Goal: Contribute content: Add original content to the website for others to see

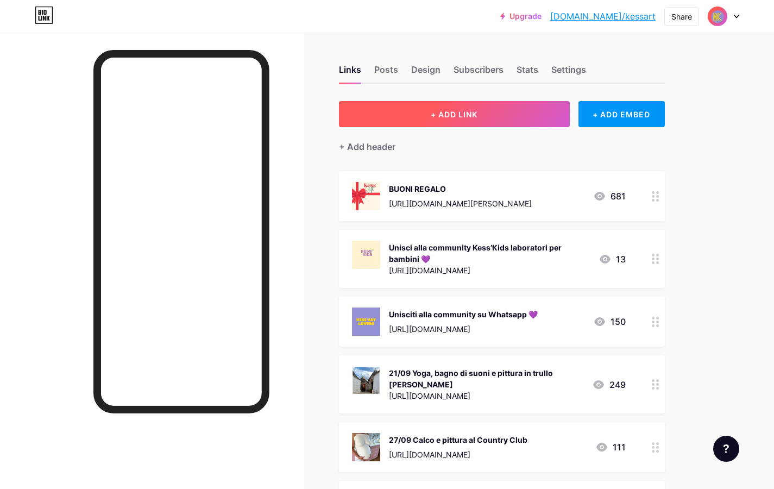
click at [510, 107] on button "+ ADD LINK" at bounding box center [454, 114] width 231 height 26
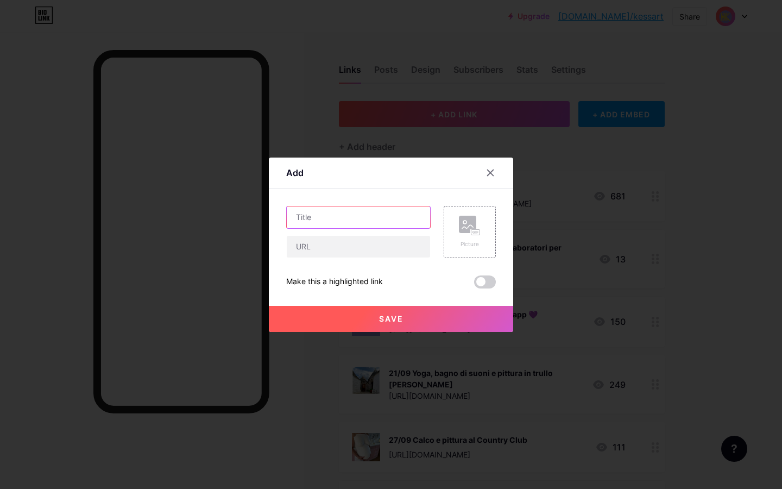
click at [354, 214] on input "text" at bounding box center [358, 217] width 143 height 22
click at [306, 216] on input "text" at bounding box center [358, 217] width 143 height 22
paste input "26-27-28/09 Pocket Experience [PERSON_NAME]'Art a Spilla Festival"
type input "26-27-28/09 Pocket Experience [PERSON_NAME]'Art a Spilla Festival"
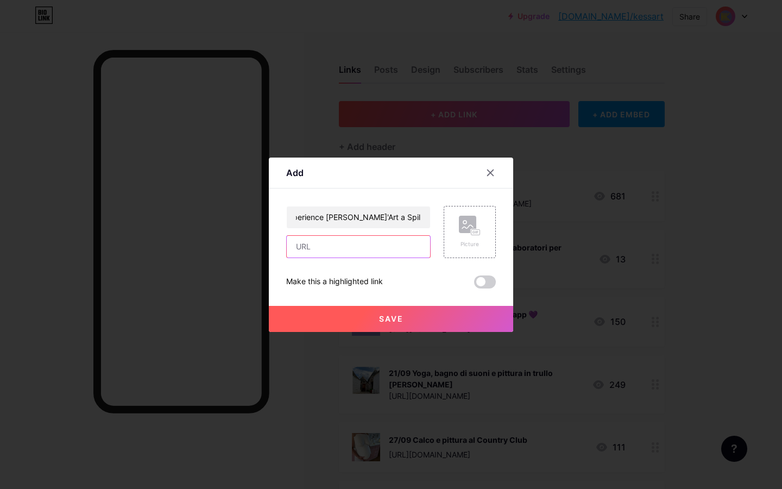
scroll to position [0, 0]
click at [338, 246] on input "text" at bounding box center [358, 247] width 143 height 22
click at [310, 243] on input "text" at bounding box center [358, 247] width 143 height 22
paste input "[URL][DOMAIN_NAME]"
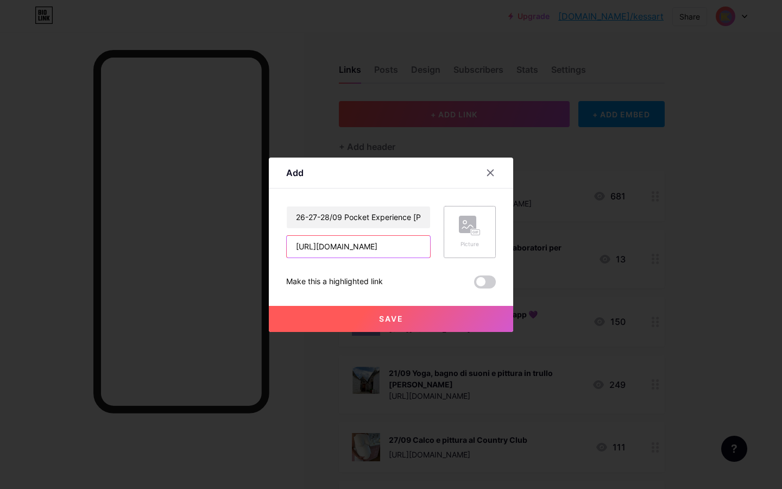
type input "[URL][DOMAIN_NAME]"
click at [468, 236] on div "Picture" at bounding box center [470, 232] width 22 height 33
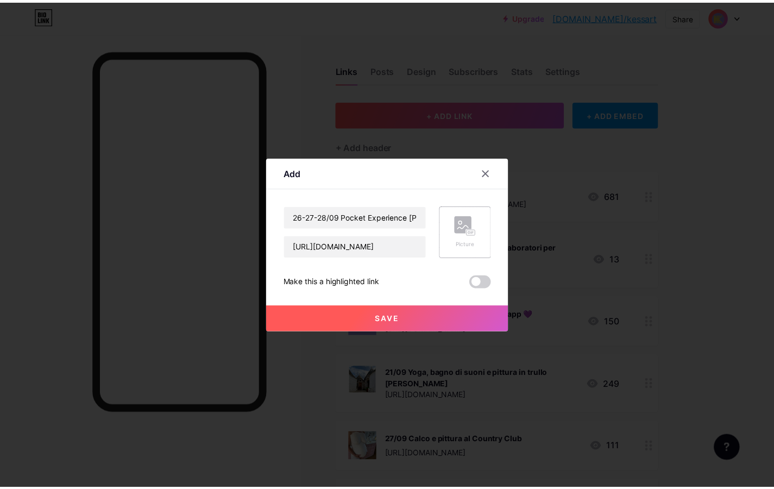
scroll to position [0, 0]
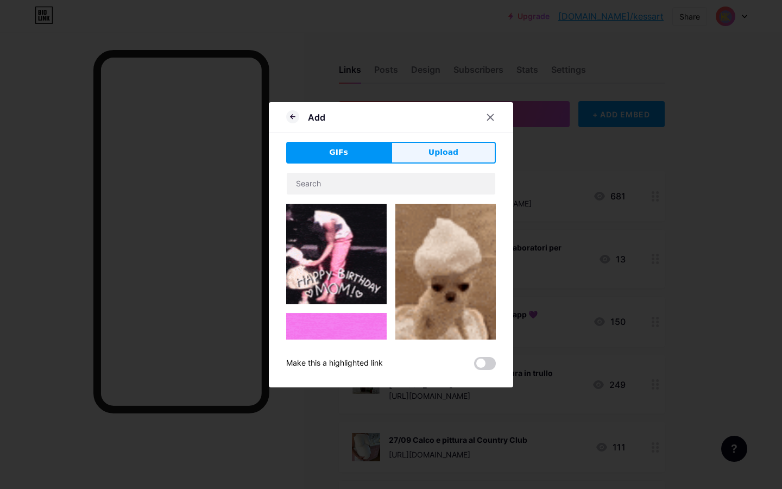
click at [454, 148] on span "Upload" at bounding box center [443, 152] width 30 height 11
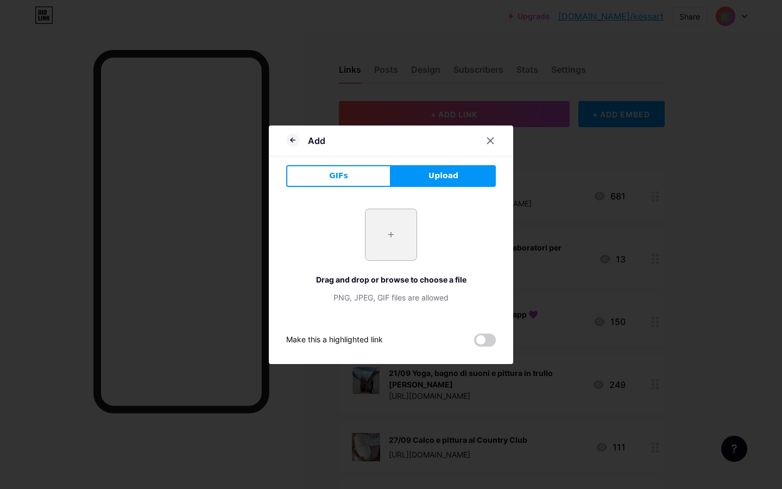
click at [387, 238] on input "file" at bounding box center [390, 234] width 51 height 51
type input "C:\fakepath\70ef4884-52aa-42ed-be0f-700af635649a.JPG"
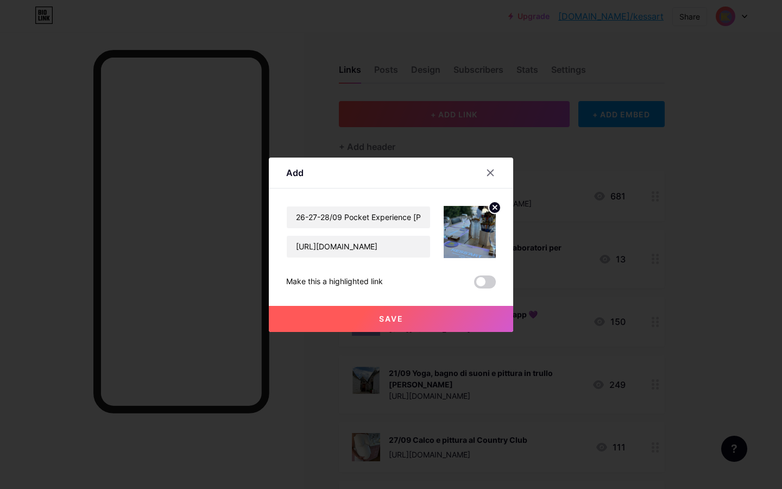
click at [434, 315] on button "Save" at bounding box center [391, 319] width 244 height 26
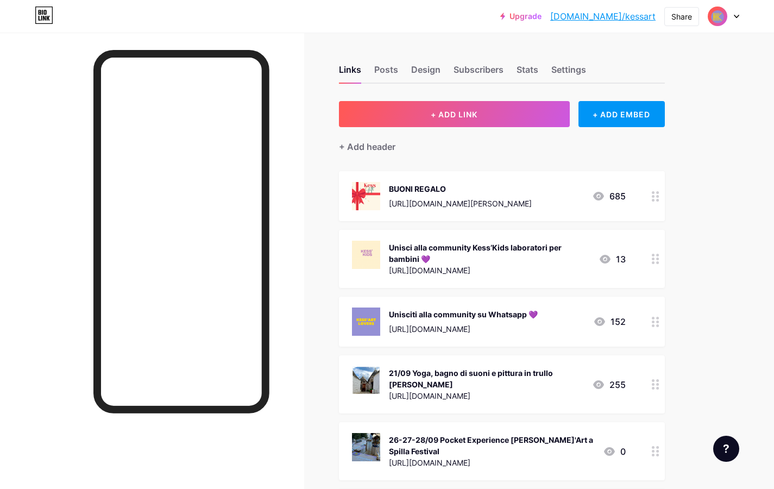
click at [457, 384] on div "21/09 Yoga, bagno di suoni e pittura in trullo [PERSON_NAME]" at bounding box center [486, 378] width 194 height 23
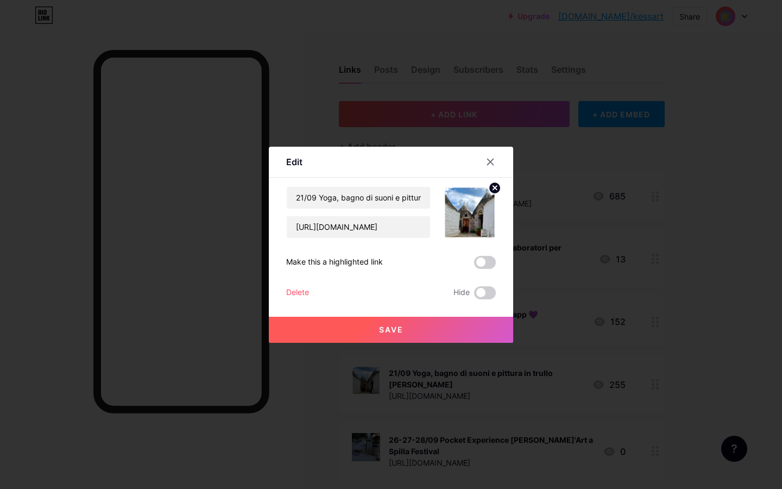
click at [684, 166] on div at bounding box center [391, 244] width 782 height 489
